Goal: Information Seeking & Learning: Learn about a topic

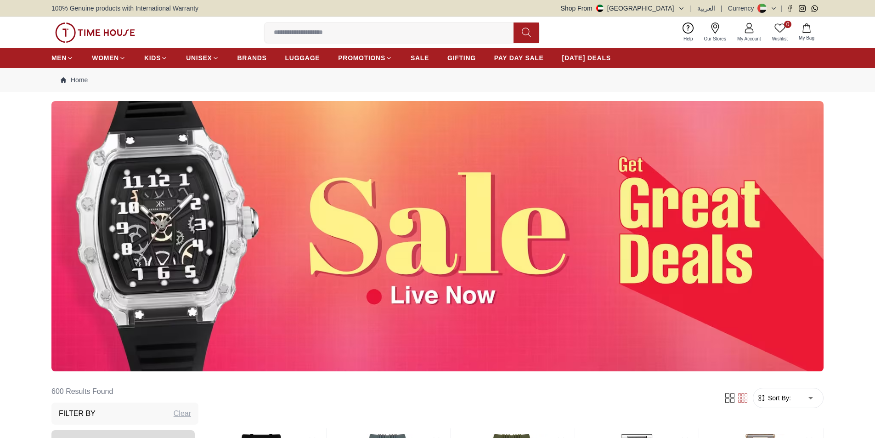
click at [597, 238] on img at bounding box center [437, 236] width 772 height 270
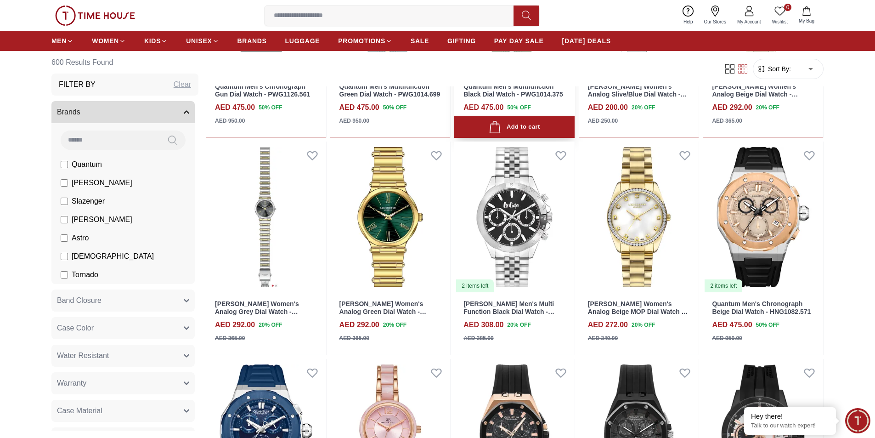
scroll to position [505, 0]
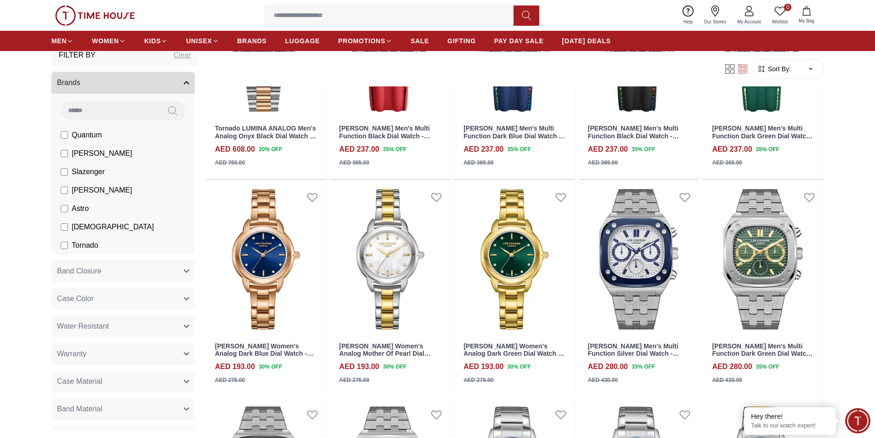
scroll to position [46, 0]
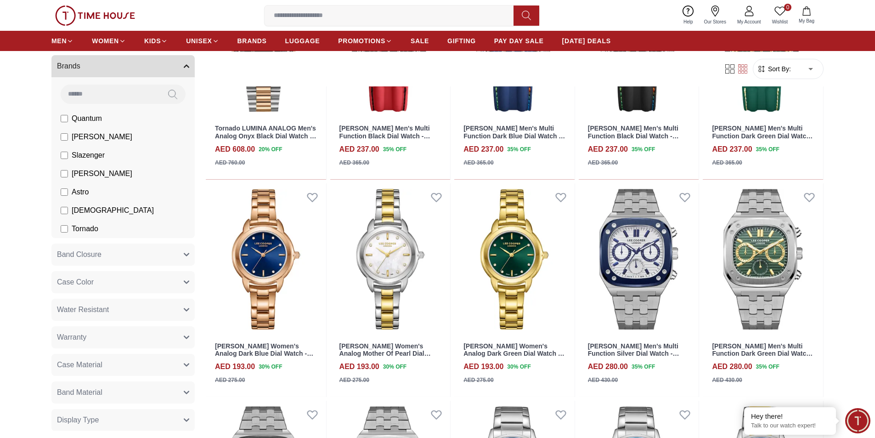
click at [87, 228] on span "Tornado" at bounding box center [85, 228] width 27 height 11
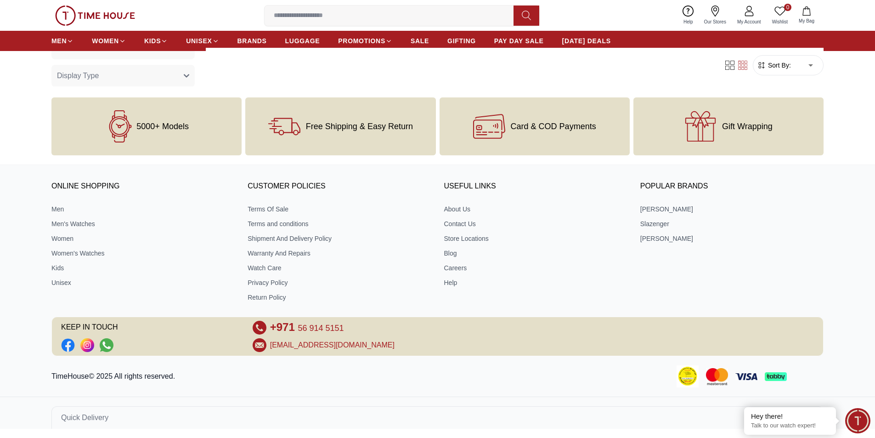
scroll to position [673, 0]
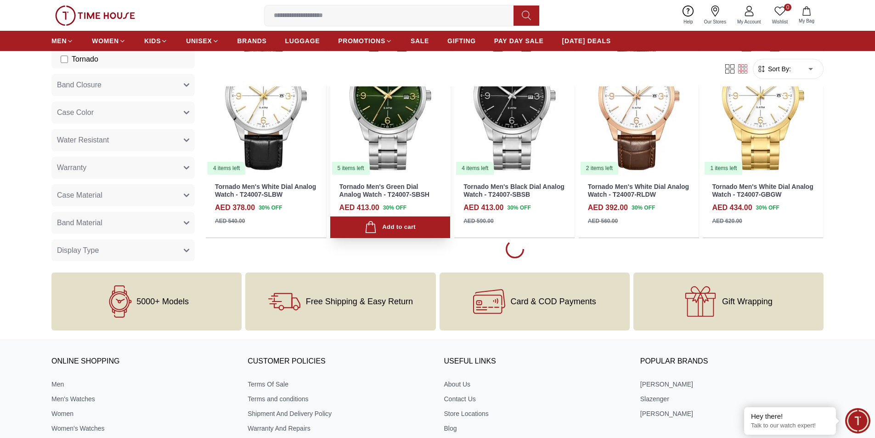
scroll to position [1229, 0]
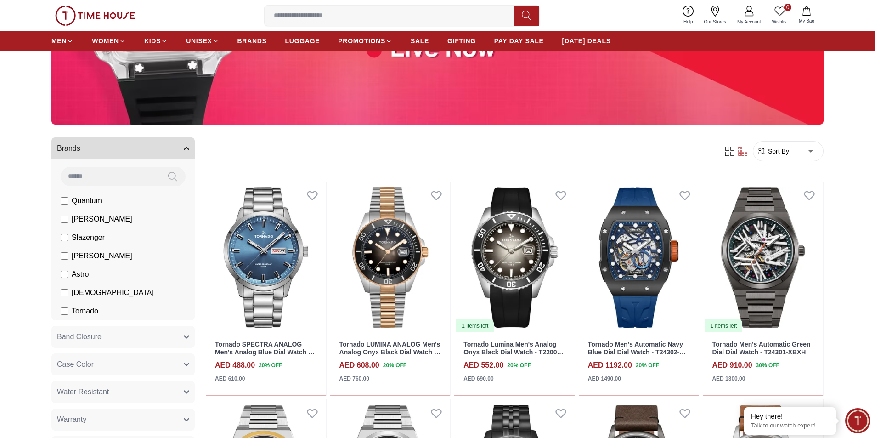
scroll to position [219, 0]
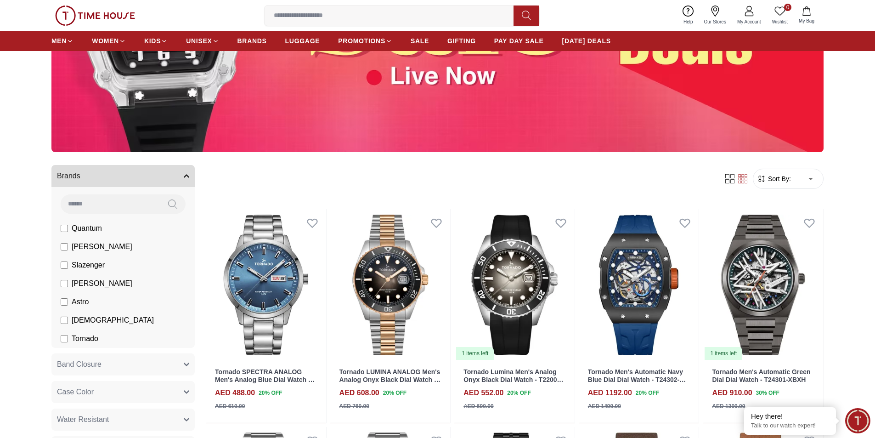
click at [72, 18] on img at bounding box center [95, 16] width 80 height 20
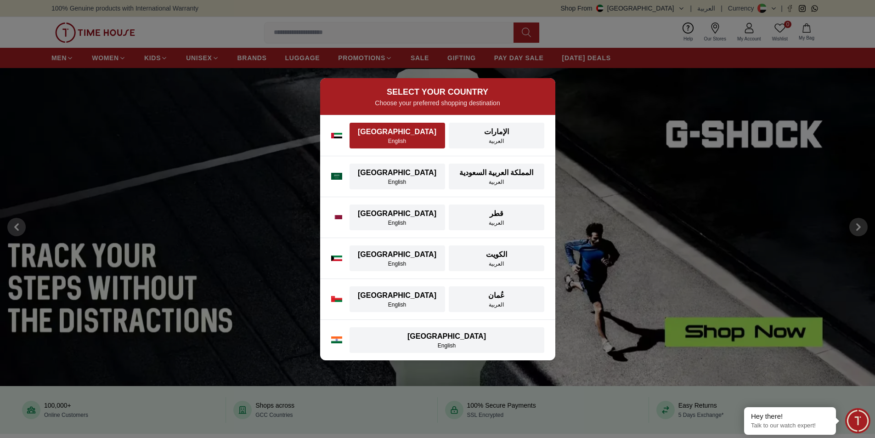
click at [387, 129] on div "[GEOGRAPHIC_DATA]" at bounding box center [397, 131] width 84 height 11
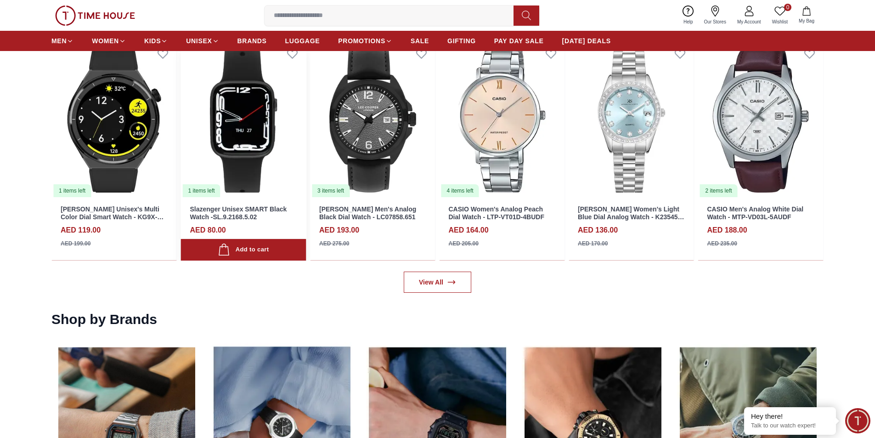
scroll to position [1515, 0]
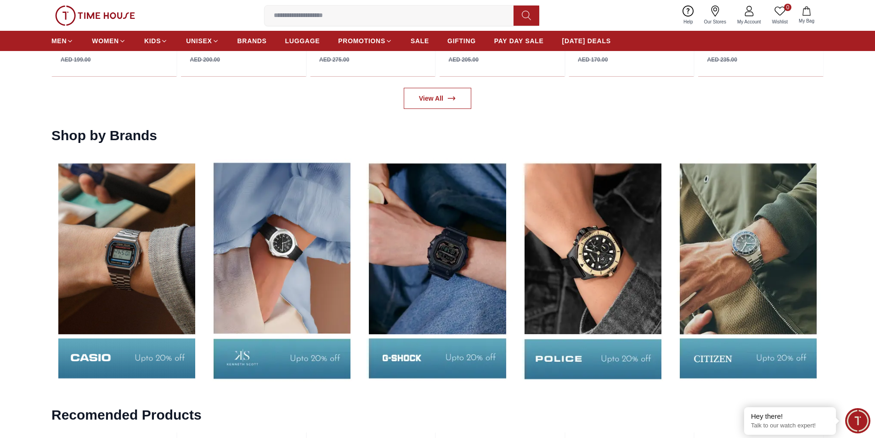
click at [610, 265] on img at bounding box center [593, 271] width 151 height 236
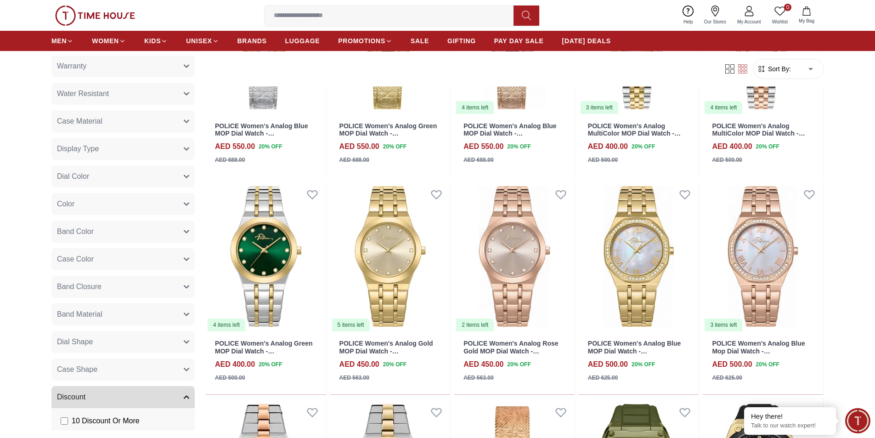
scroll to position [827, 0]
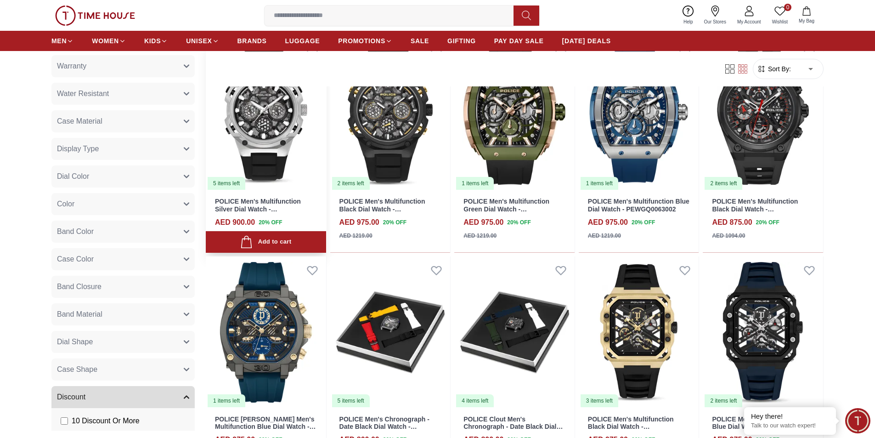
scroll to position [2020, 0]
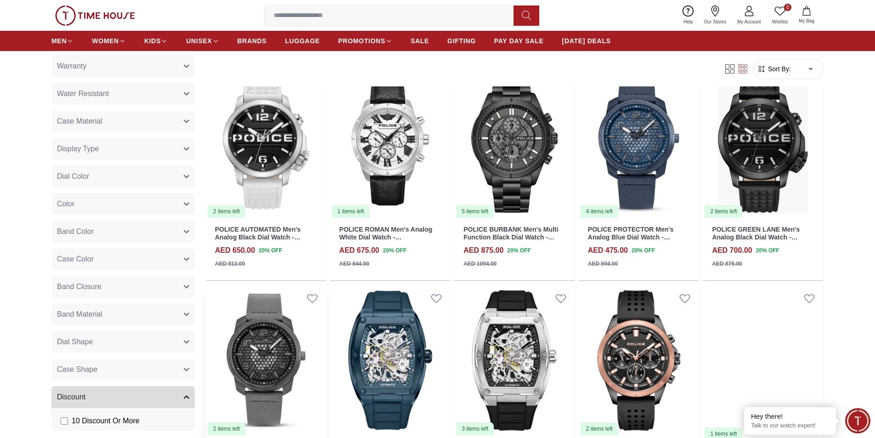
scroll to position [4041, 0]
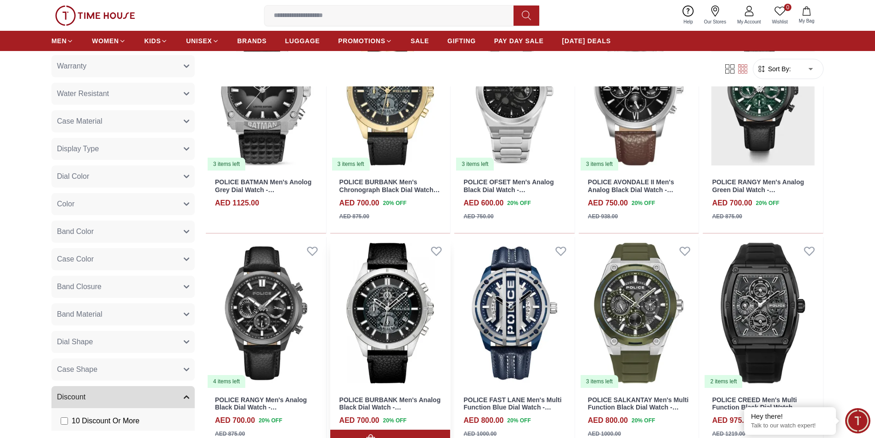
scroll to position [5419, 0]
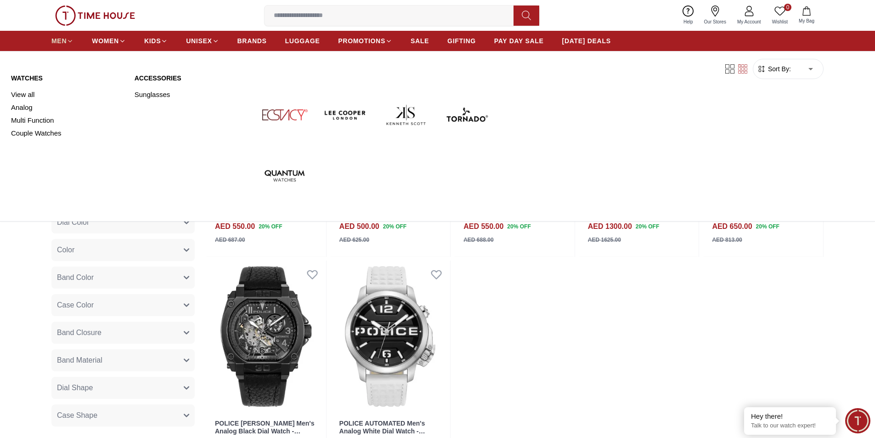
scroll to position [7026, 0]
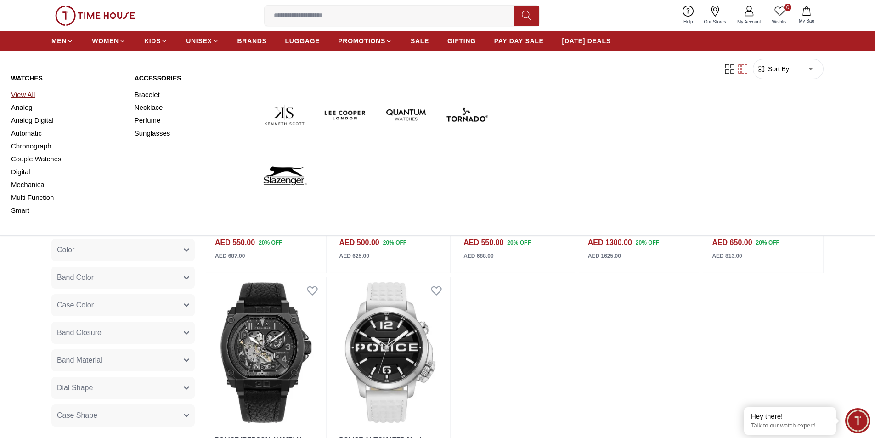
click at [30, 94] on link "View All" at bounding box center [67, 94] width 113 height 13
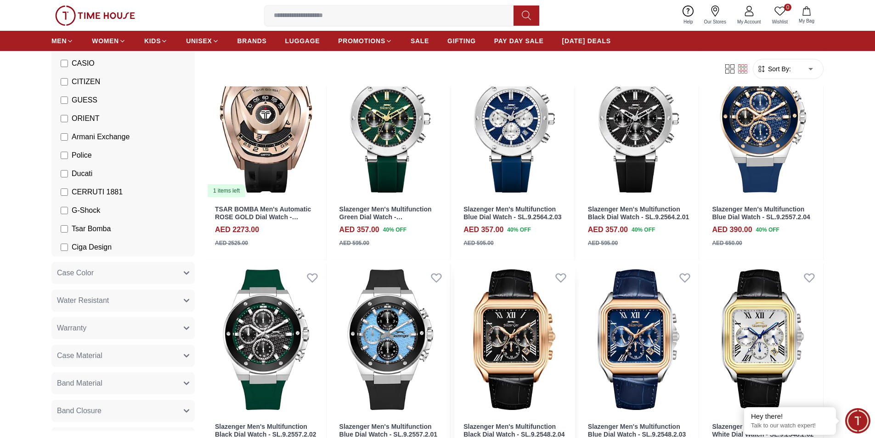
scroll to position [184, 0]
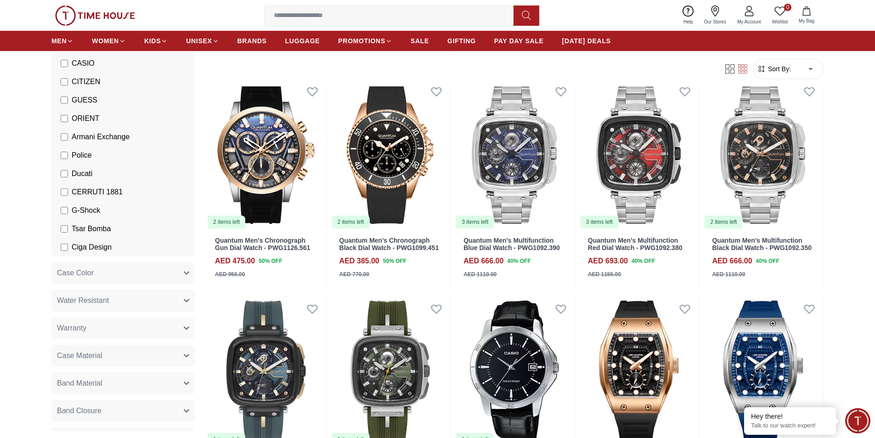
scroll to position [1561, 0]
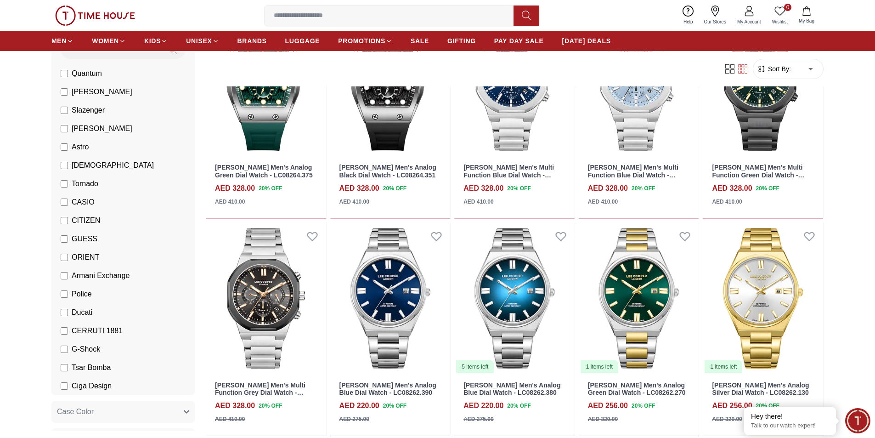
scroll to position [92, 0]
click at [68, 184] on label "Tornado" at bounding box center [80, 182] width 38 height 11
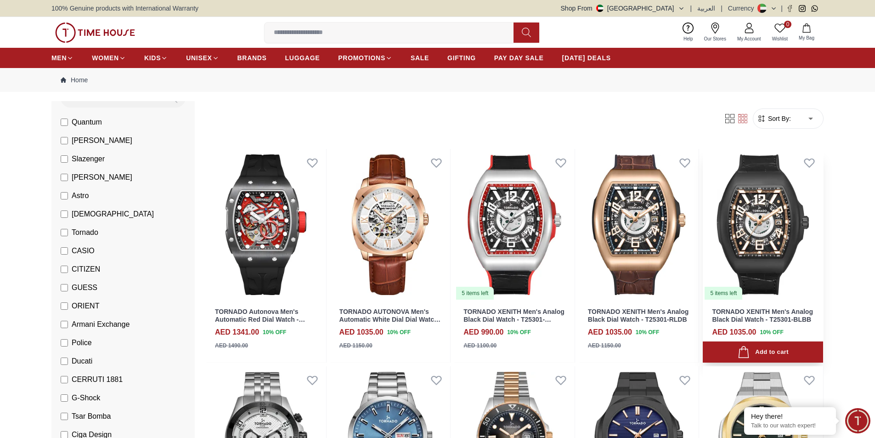
click at [793, 286] on img at bounding box center [763, 225] width 120 height 152
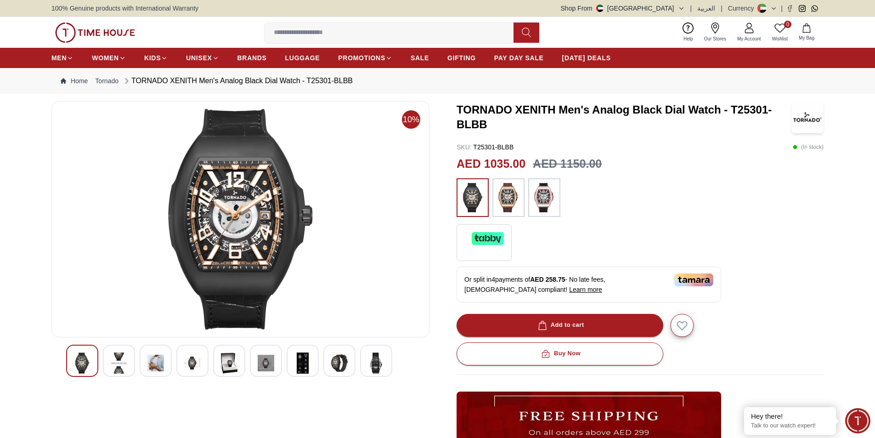
click at [124, 358] on img at bounding box center [119, 362] width 17 height 21
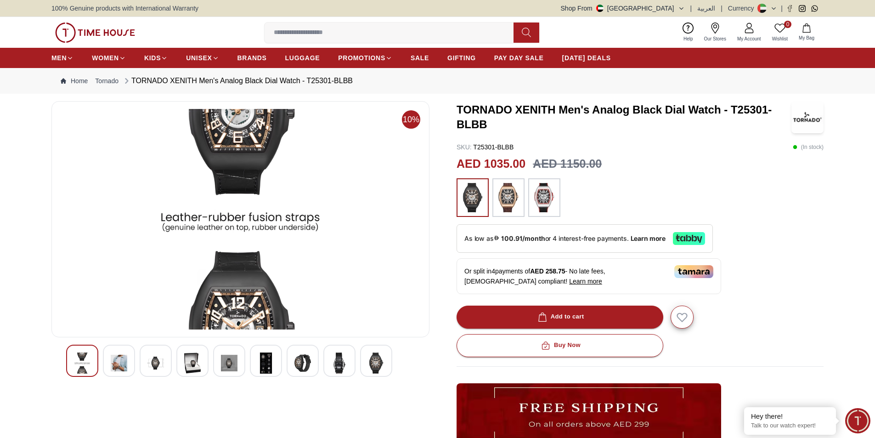
click at [149, 356] on img at bounding box center [155, 362] width 17 height 21
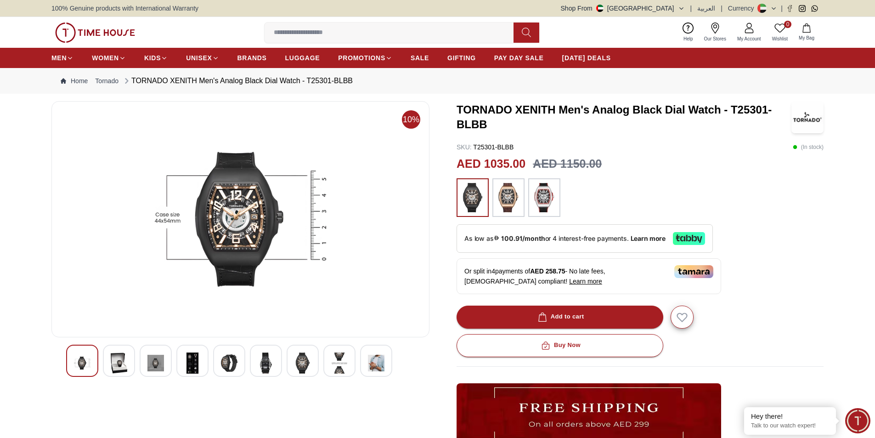
click at [168, 358] on div at bounding box center [156, 360] width 32 height 32
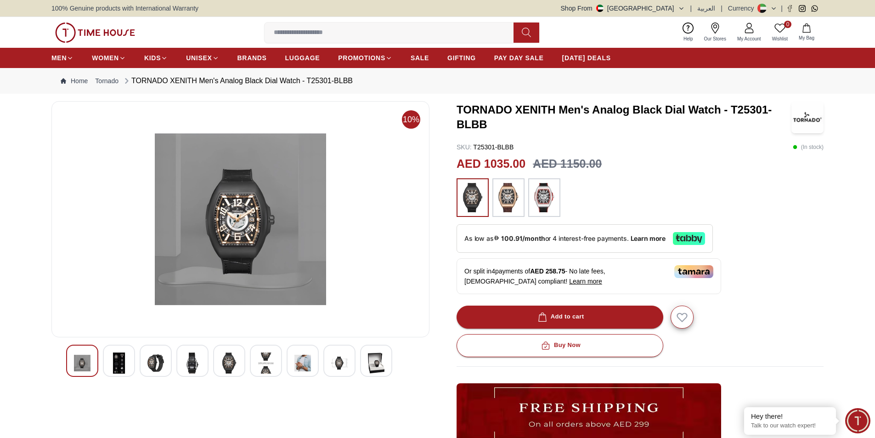
click at [191, 357] on img at bounding box center [192, 362] width 17 height 21
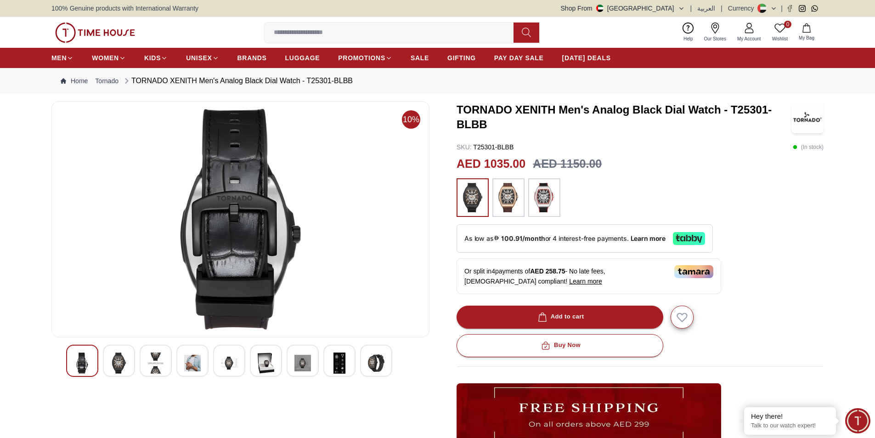
click at [218, 360] on div at bounding box center [229, 360] width 32 height 32
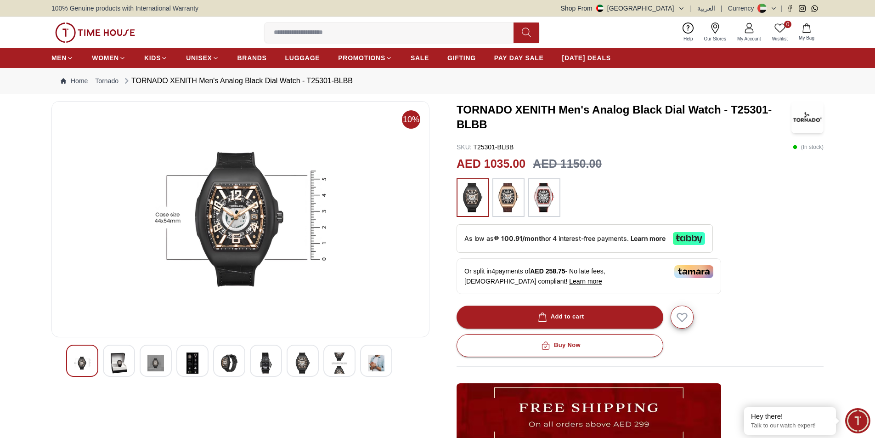
click at [236, 360] on img at bounding box center [229, 362] width 17 height 21
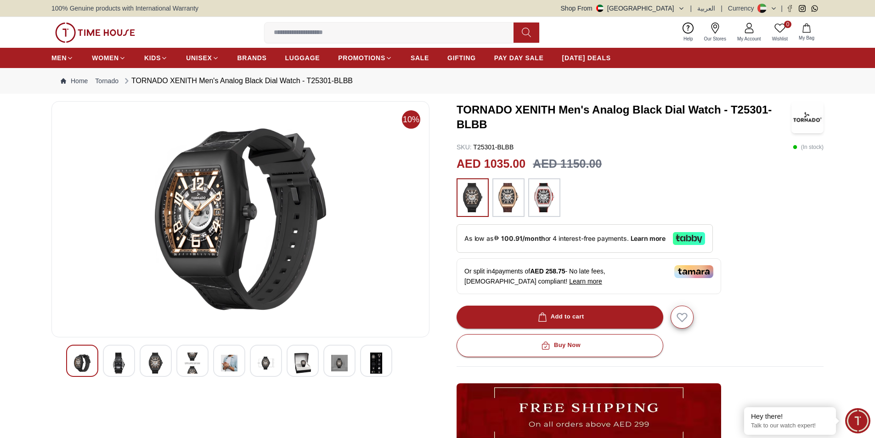
click at [252, 360] on div at bounding box center [266, 360] width 32 height 32
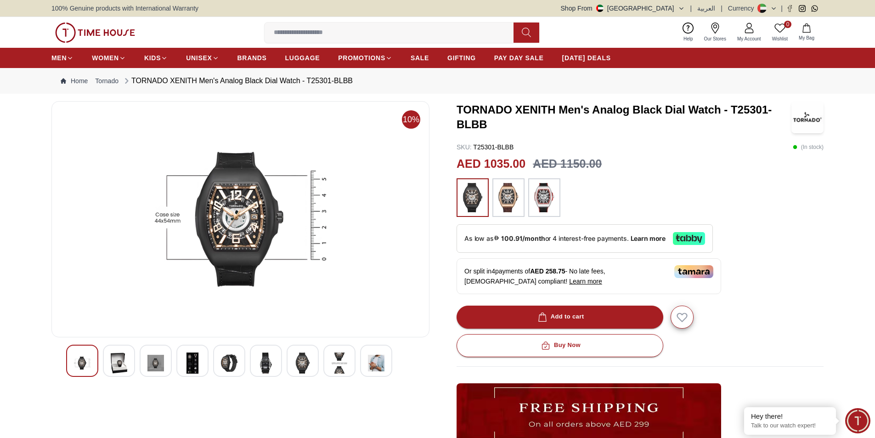
click at [268, 361] on img at bounding box center [266, 362] width 17 height 21
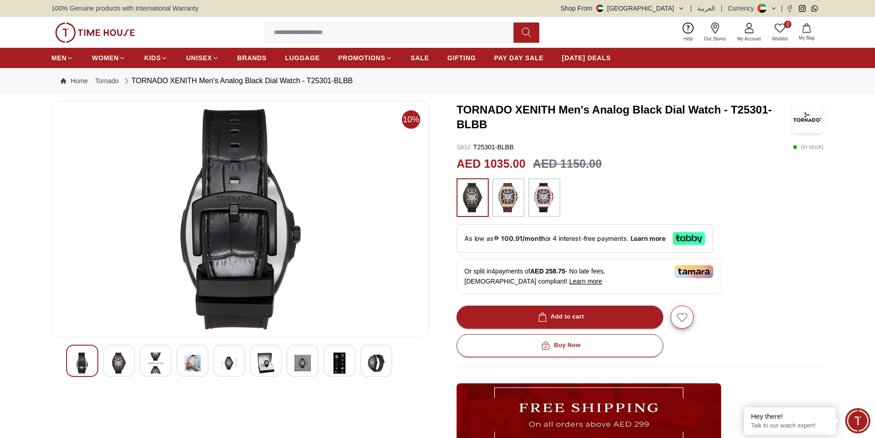
click at [287, 361] on div at bounding box center [303, 360] width 32 height 32
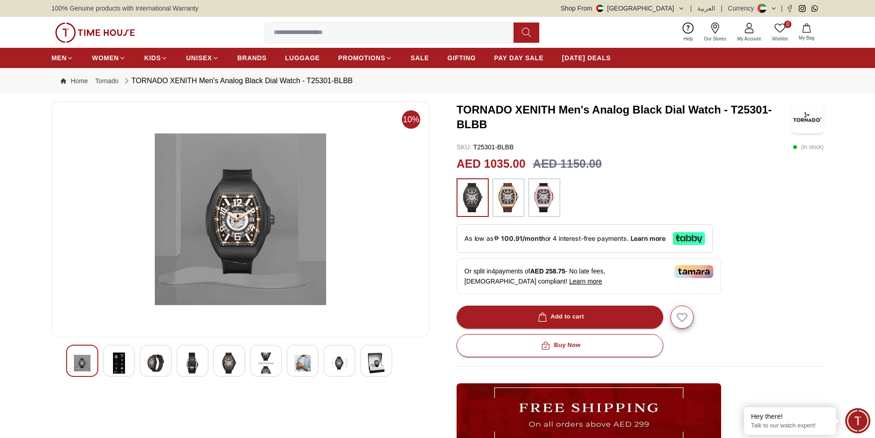
click at [394, 365] on div at bounding box center [240, 360] width 349 height 32
click at [377, 366] on img at bounding box center [376, 362] width 17 height 21
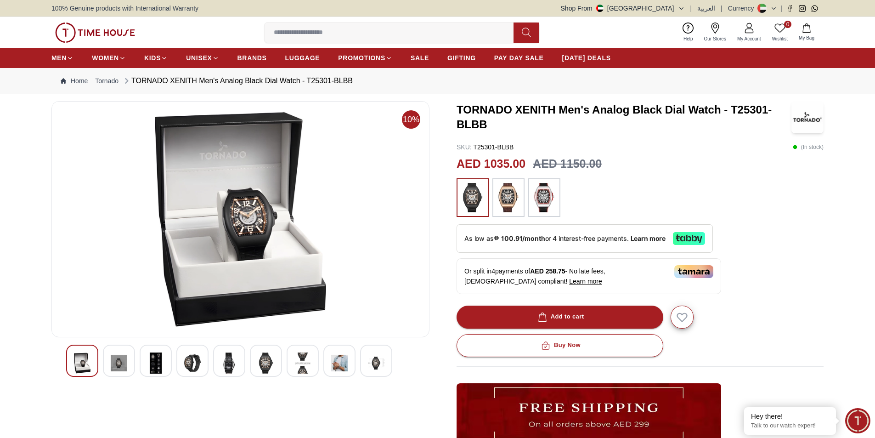
click at [319, 364] on div at bounding box center [240, 360] width 349 height 32
click at [516, 203] on img at bounding box center [508, 197] width 23 height 29
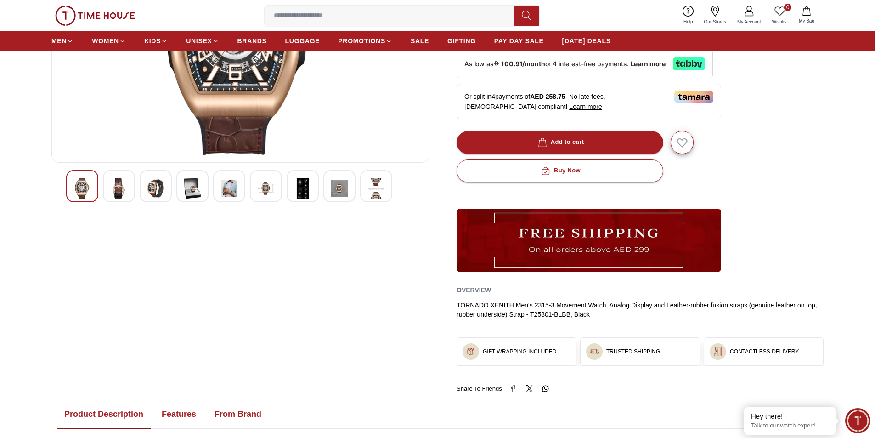
scroll to position [230, 0]
